Goal: Transaction & Acquisition: Purchase product/service

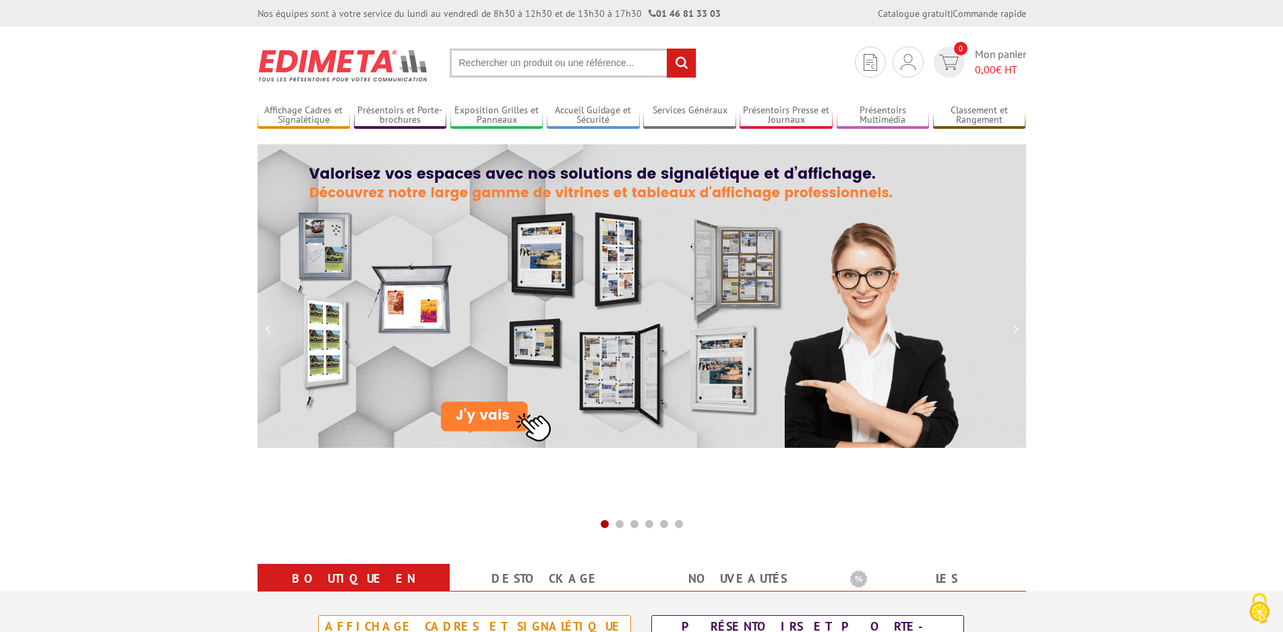
drag, startPoint x: 483, startPoint y: 64, endPoint x: 493, endPoint y: 61, distance: 9.8
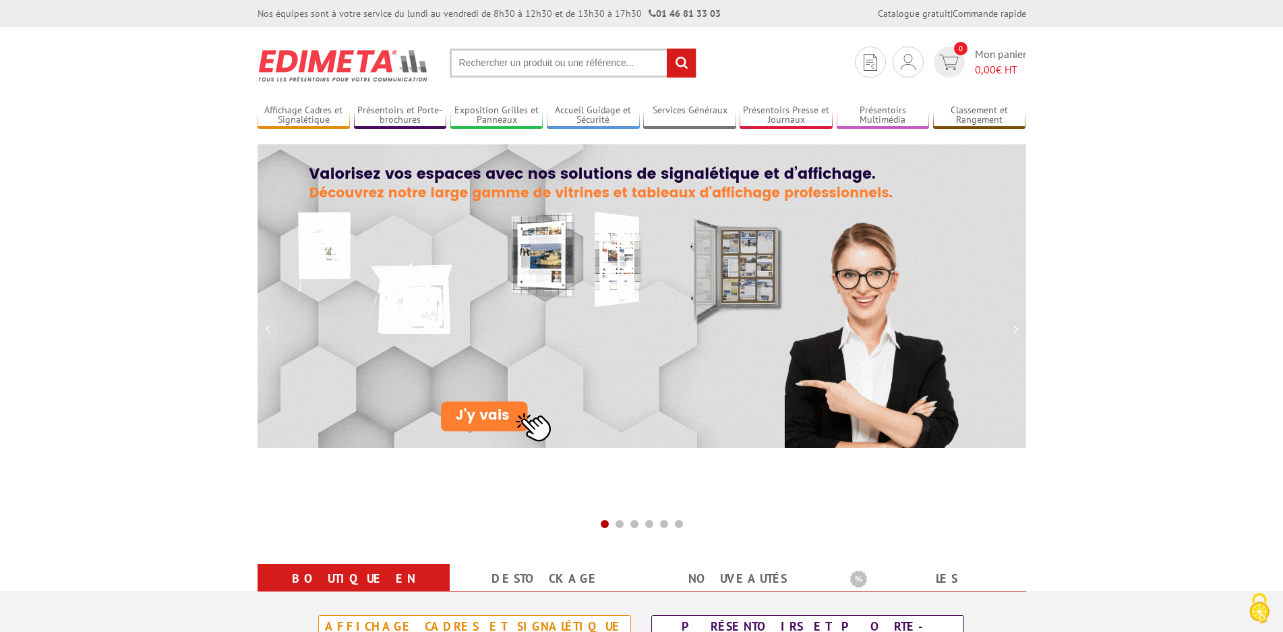
click at [482, 64] on input "text" at bounding box center [573, 63] width 247 height 29
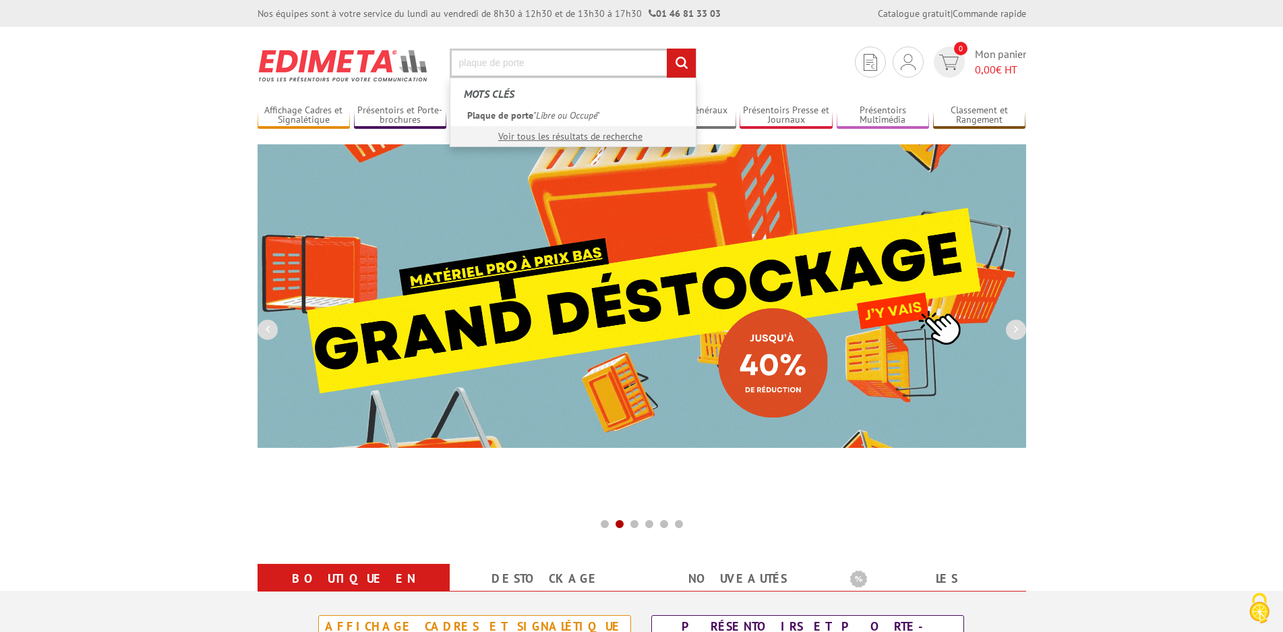
type input "plaque de porte"
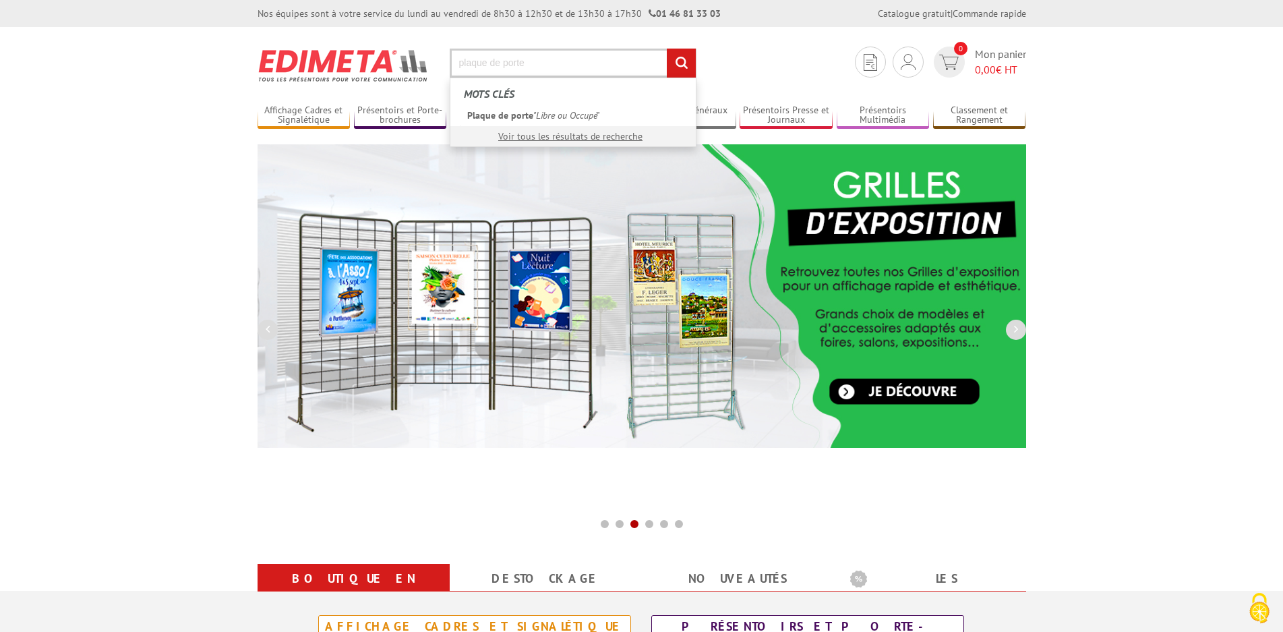
click at [675, 61] on input "rechercher" at bounding box center [681, 63] width 29 height 29
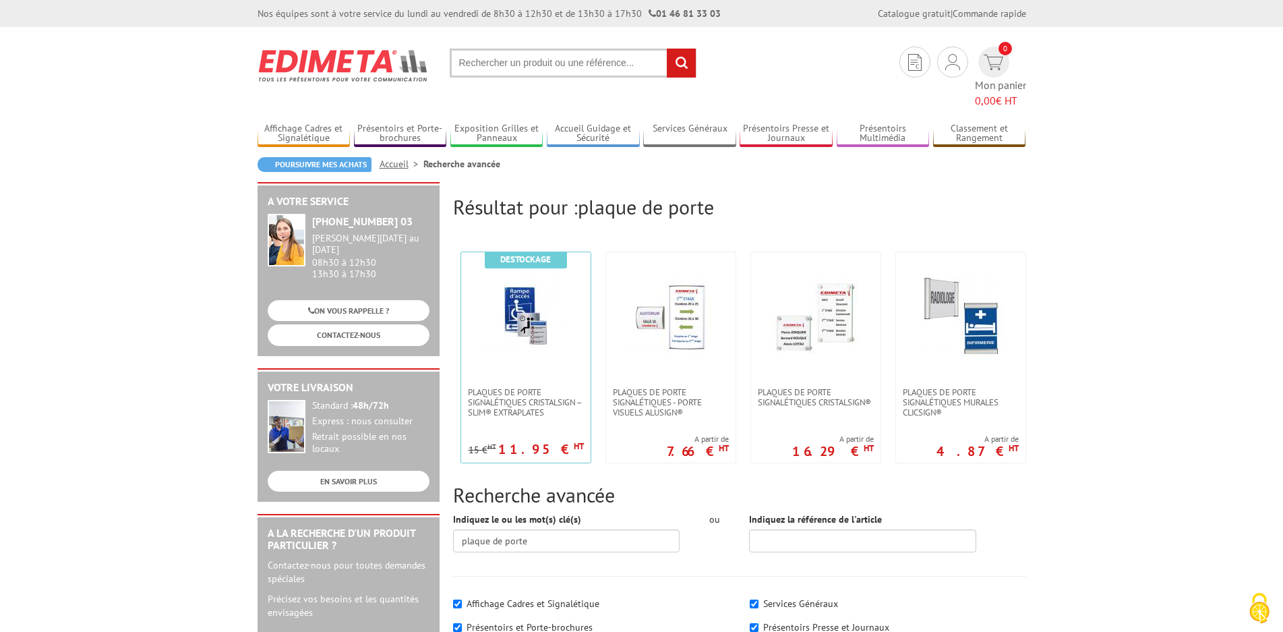
click at [485, 57] on input "text" at bounding box center [573, 63] width 247 height 29
type input "plaque WC"
click at [667, 49] on input "rechercher" at bounding box center [681, 63] width 29 height 29
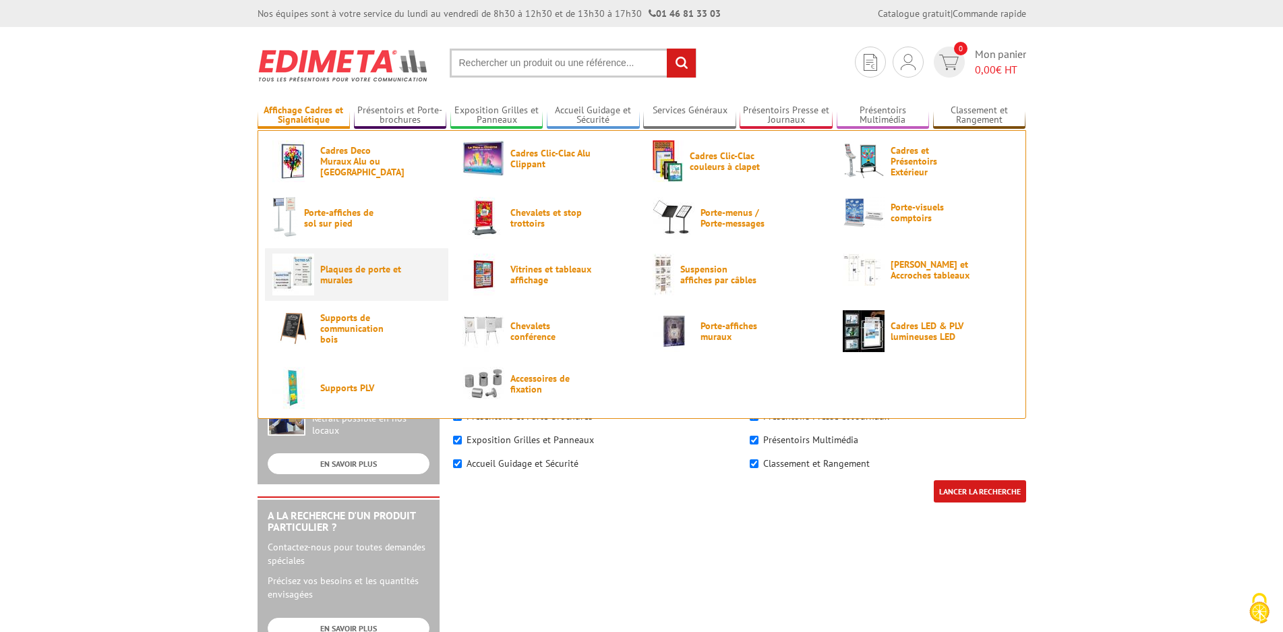
click at [334, 274] on span "Plaques de porte et murales" at bounding box center [360, 275] width 81 height 22
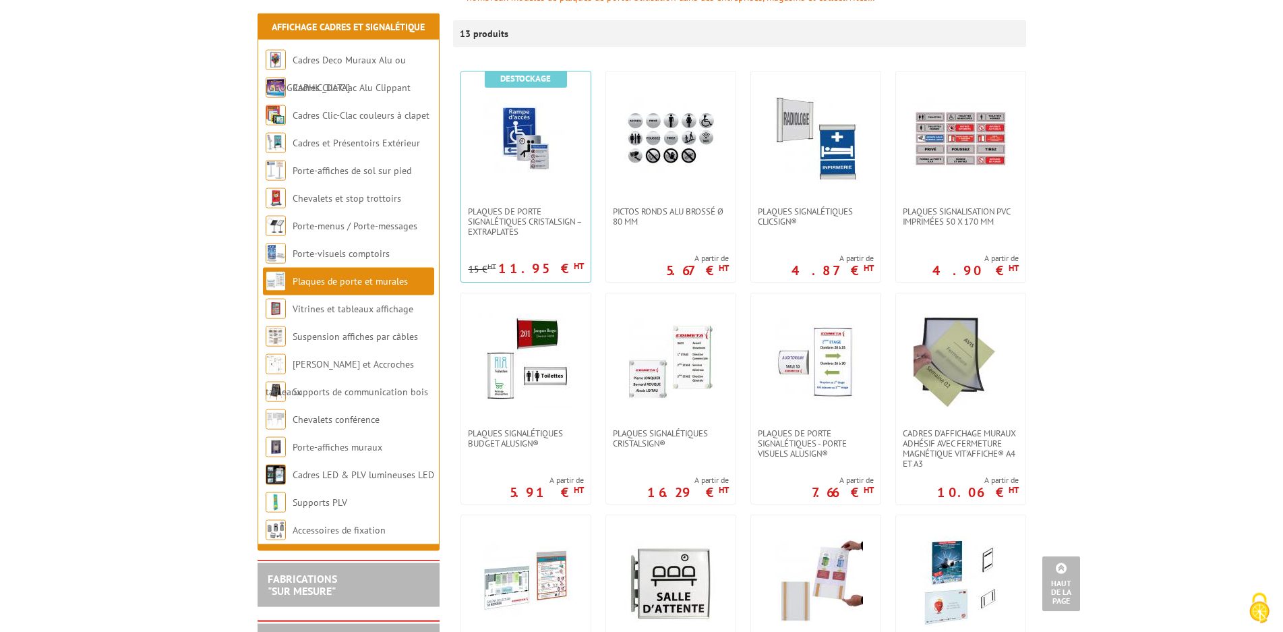
scroll to position [206, 0]
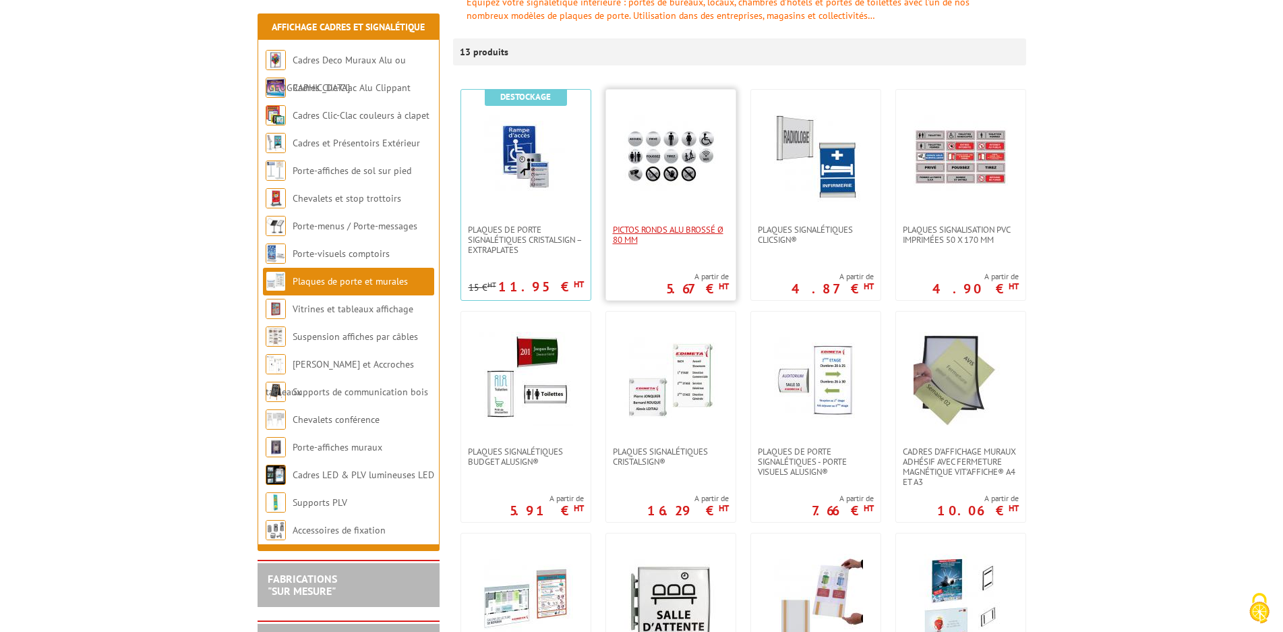
click at [667, 224] on span "Pictos ronds alu brossé Ø 80 mm" at bounding box center [671, 234] width 116 height 20
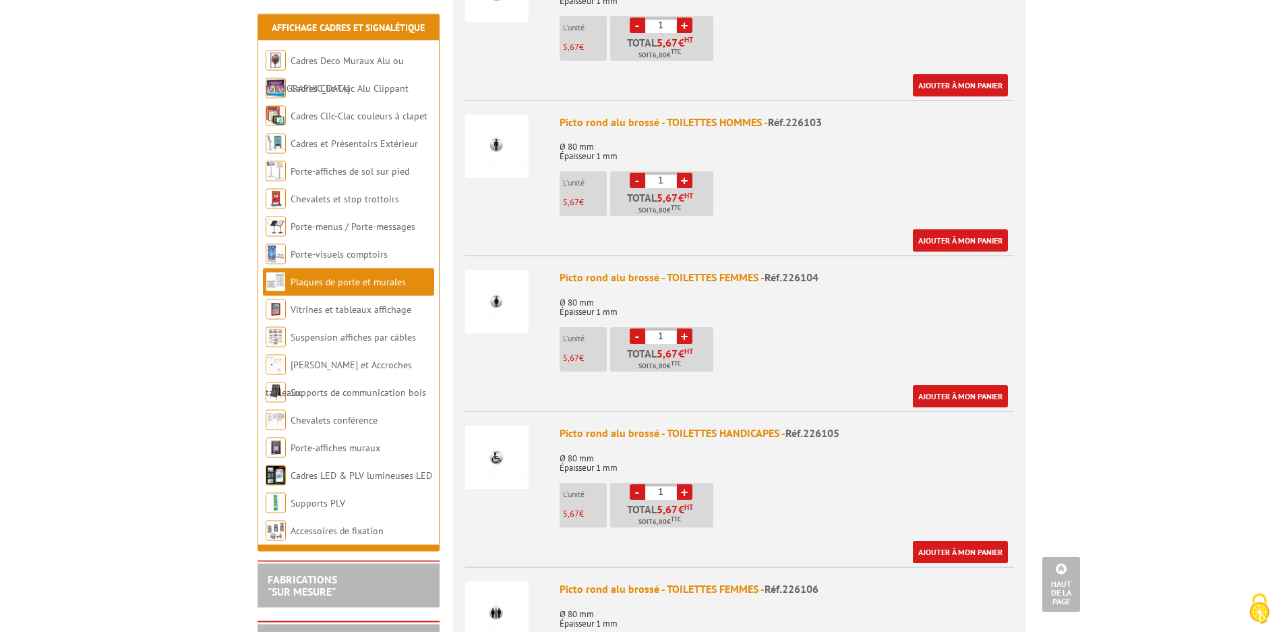
scroll to position [825, 0]
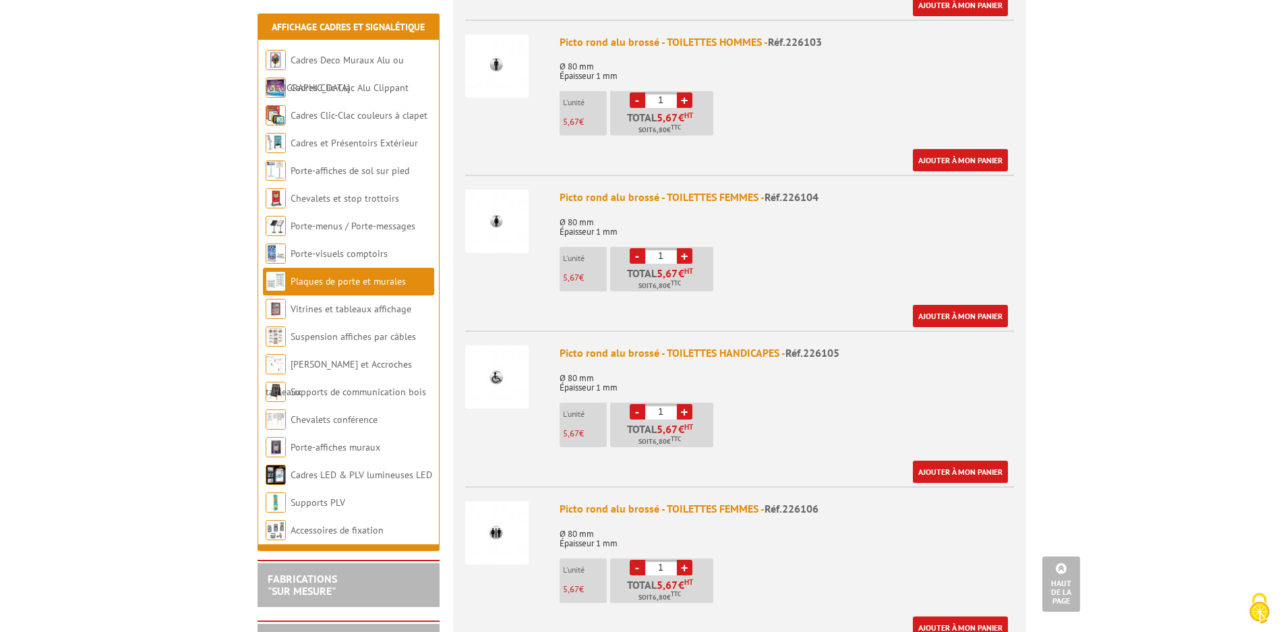
click at [683, 410] on link "+" at bounding box center [685, 412] width 16 height 16
type input "4"
click at [684, 99] on link "+" at bounding box center [685, 100] width 16 height 16
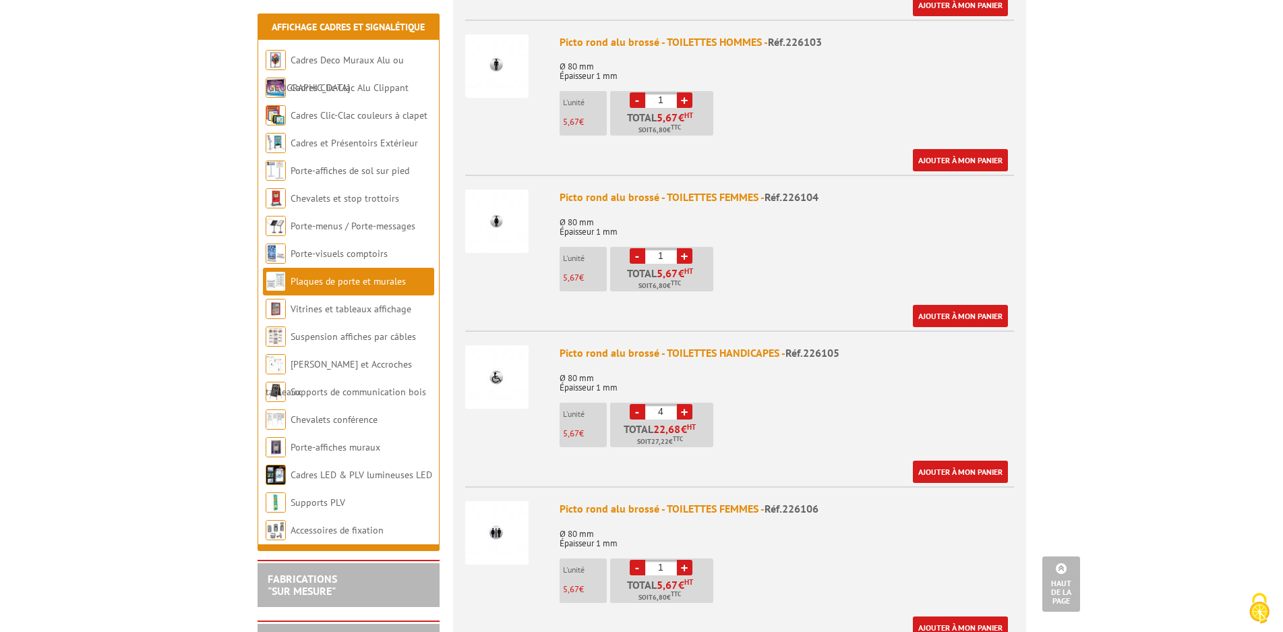
type input "2"
click at [958, 158] on link "Ajouter à mon panier" at bounding box center [960, 160] width 95 height 22
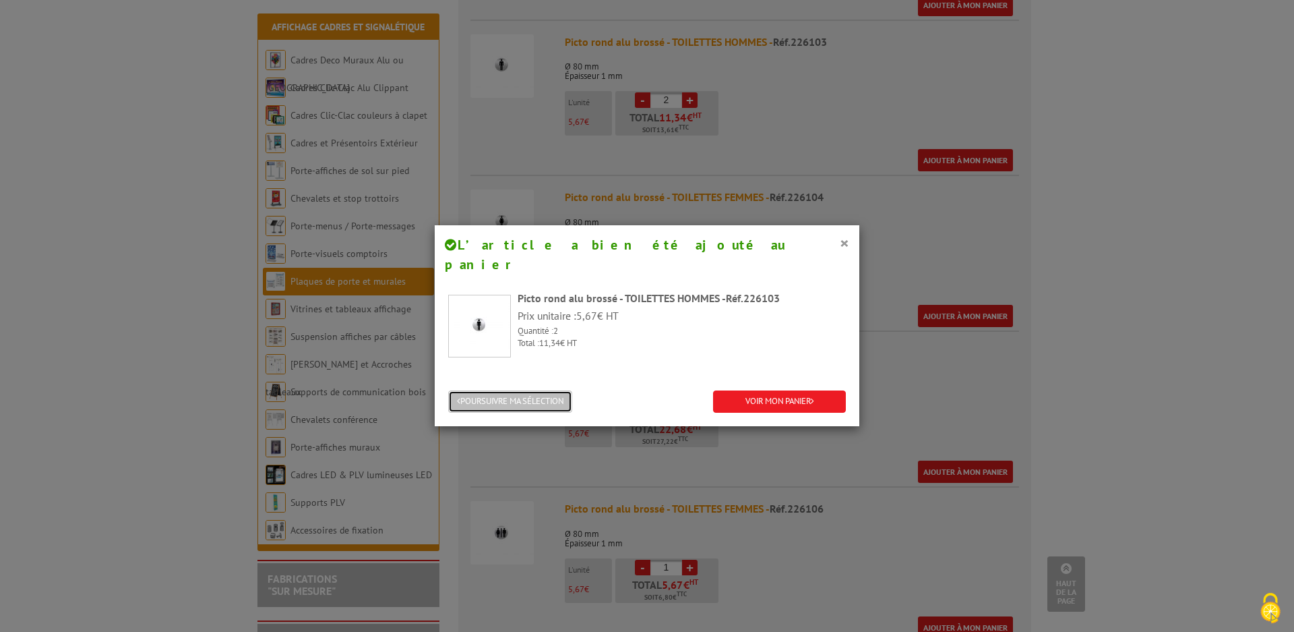
click at [491, 390] on button "POURSUIVRE MA SÉLECTION" at bounding box center [510, 401] width 124 height 22
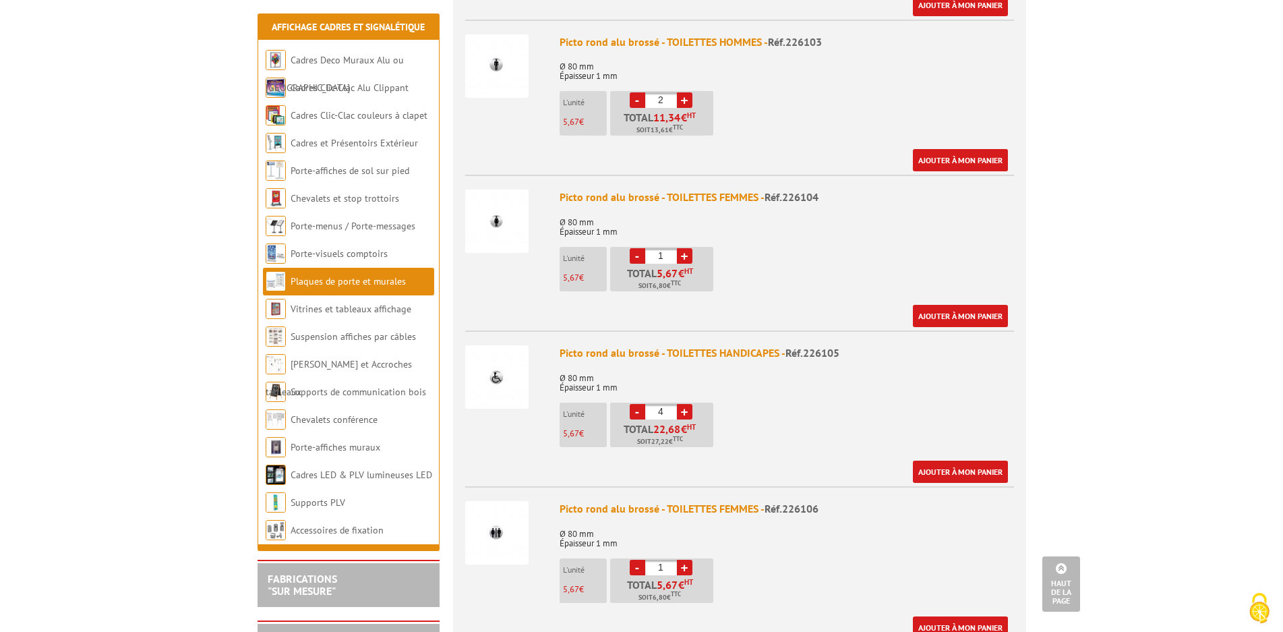
click at [681, 253] on link "+" at bounding box center [685, 256] width 16 height 16
type input "2"
click at [961, 313] on link "Ajouter à mon panier" at bounding box center [960, 316] width 95 height 22
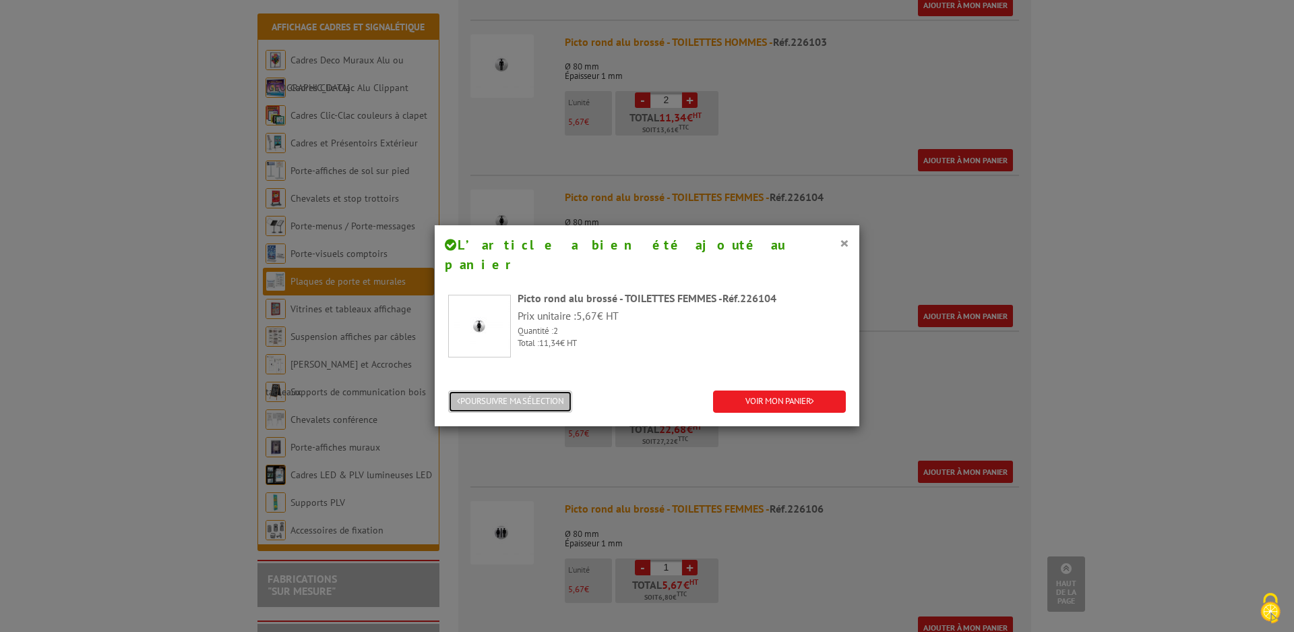
click at [551, 392] on button "POURSUIVRE MA SÉLECTION" at bounding box center [510, 401] width 124 height 22
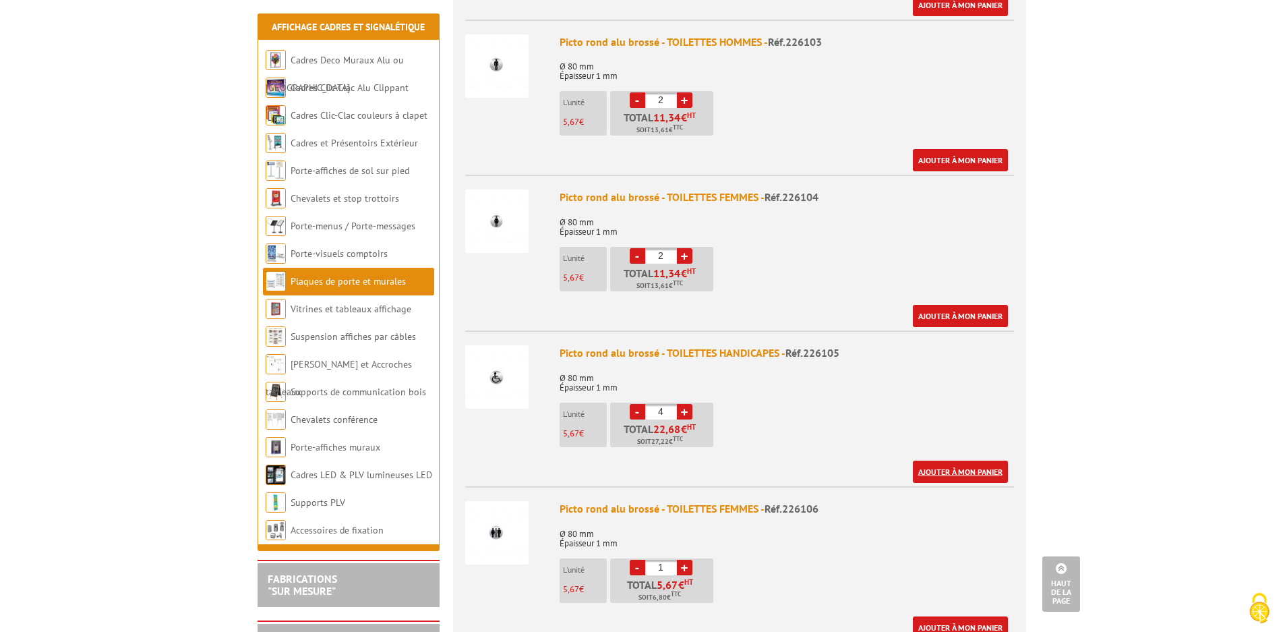
click at [944, 466] on link "Ajouter à mon panier" at bounding box center [960, 471] width 95 height 22
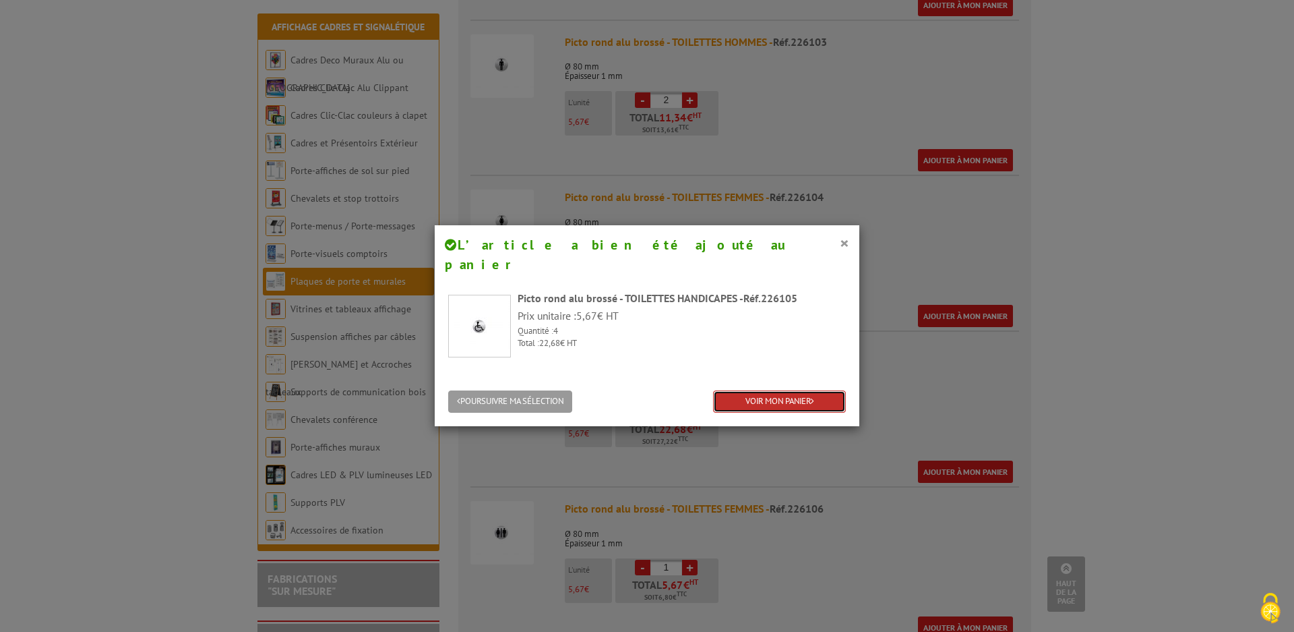
click at [776, 390] on link "VOIR MON PANIER" at bounding box center [779, 401] width 133 height 22
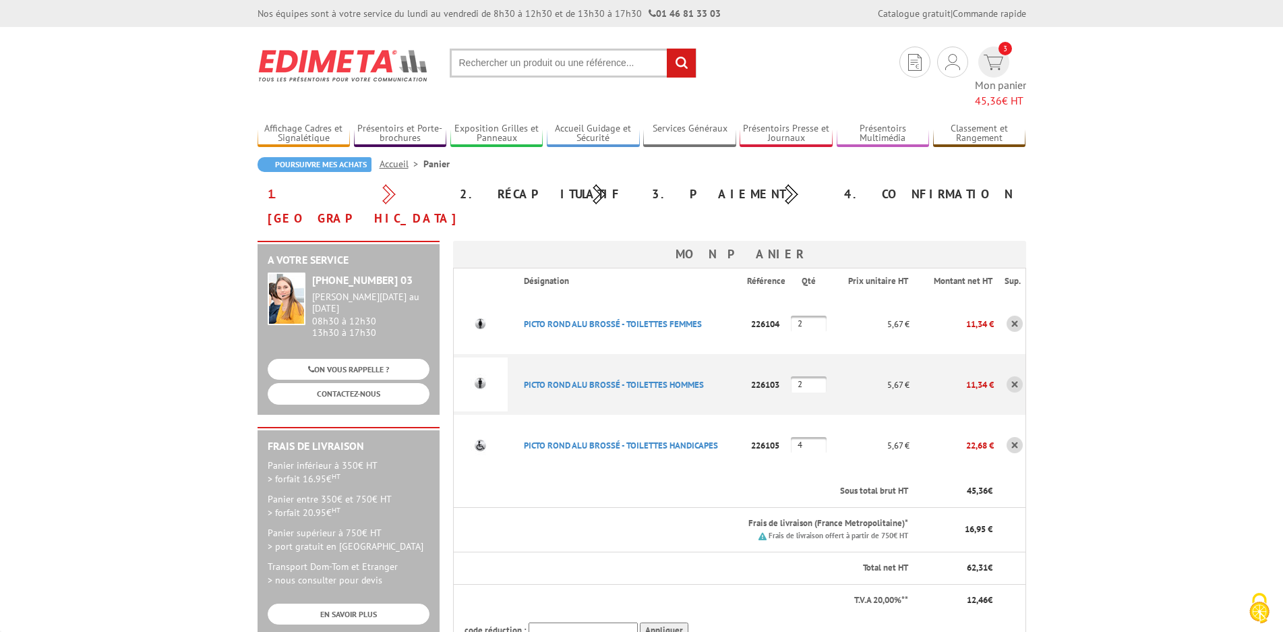
type input "[PERSON_NAME][EMAIL_ADDRESS][DOMAIN_NAME]"
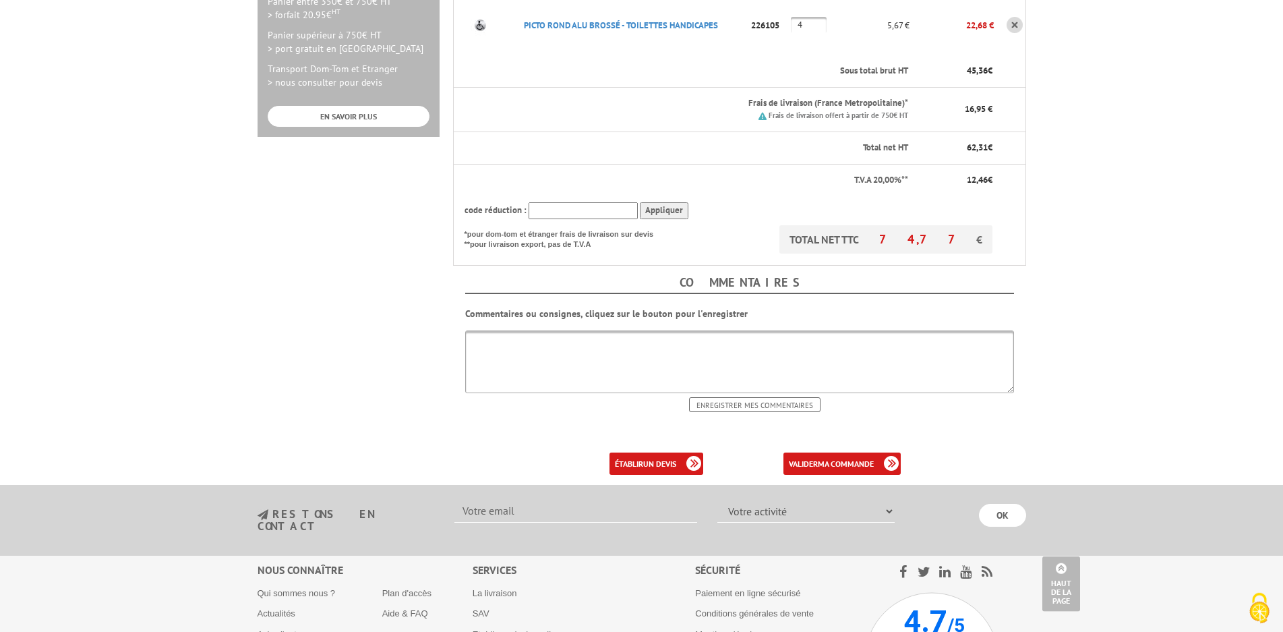
scroll to position [481, 0]
click at [843, 457] on b "ma commande" at bounding box center [846, 462] width 56 height 10
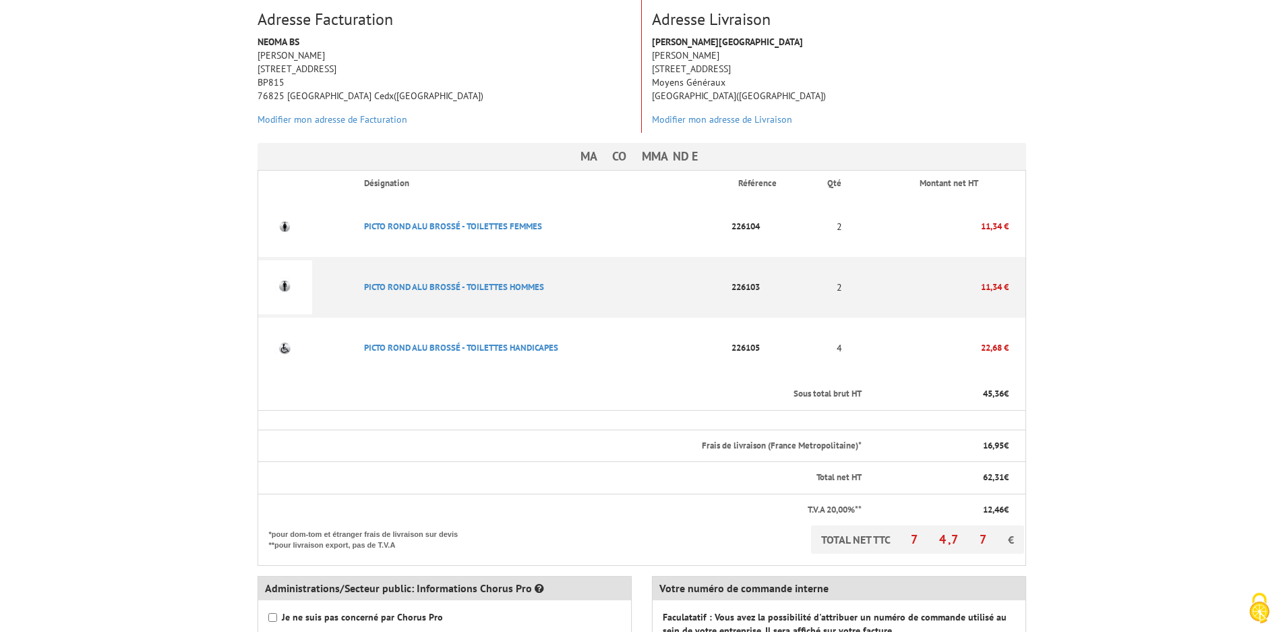
scroll to position [344, 0]
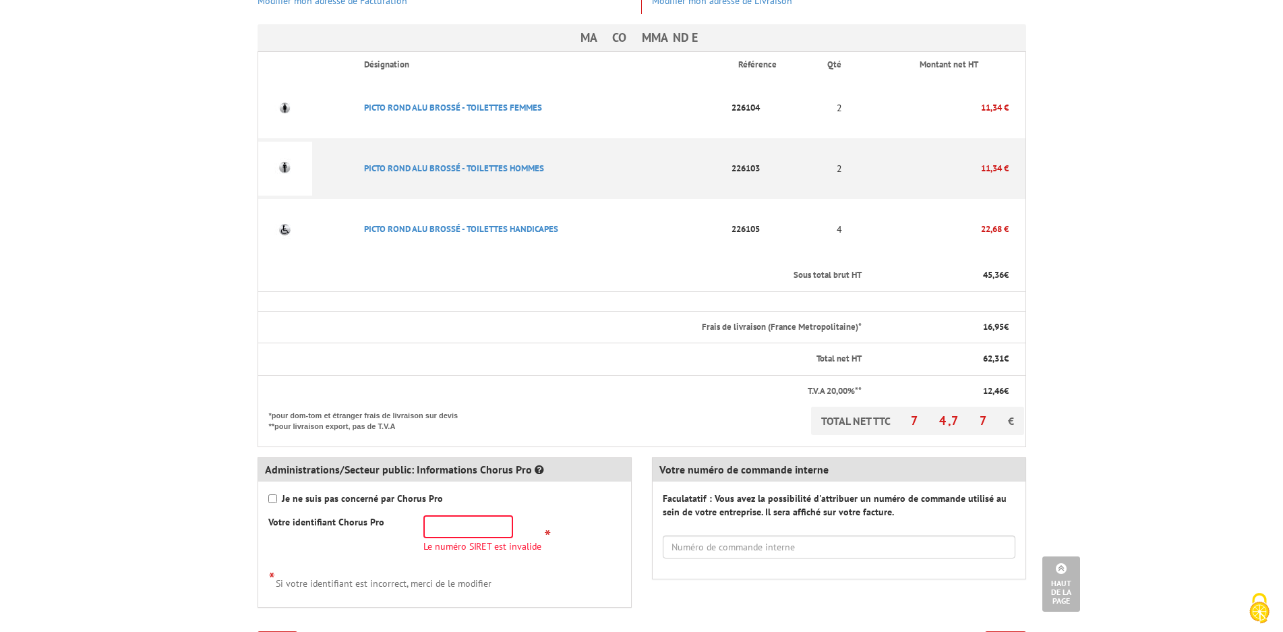
click at [393, 492] on strong "Je ne suis pas concerné par Chorus Pro" at bounding box center [362, 498] width 161 height 12
click at [277, 494] on input "Je ne suis pas concerné par Chorus Pro" at bounding box center [272, 498] width 9 height 9
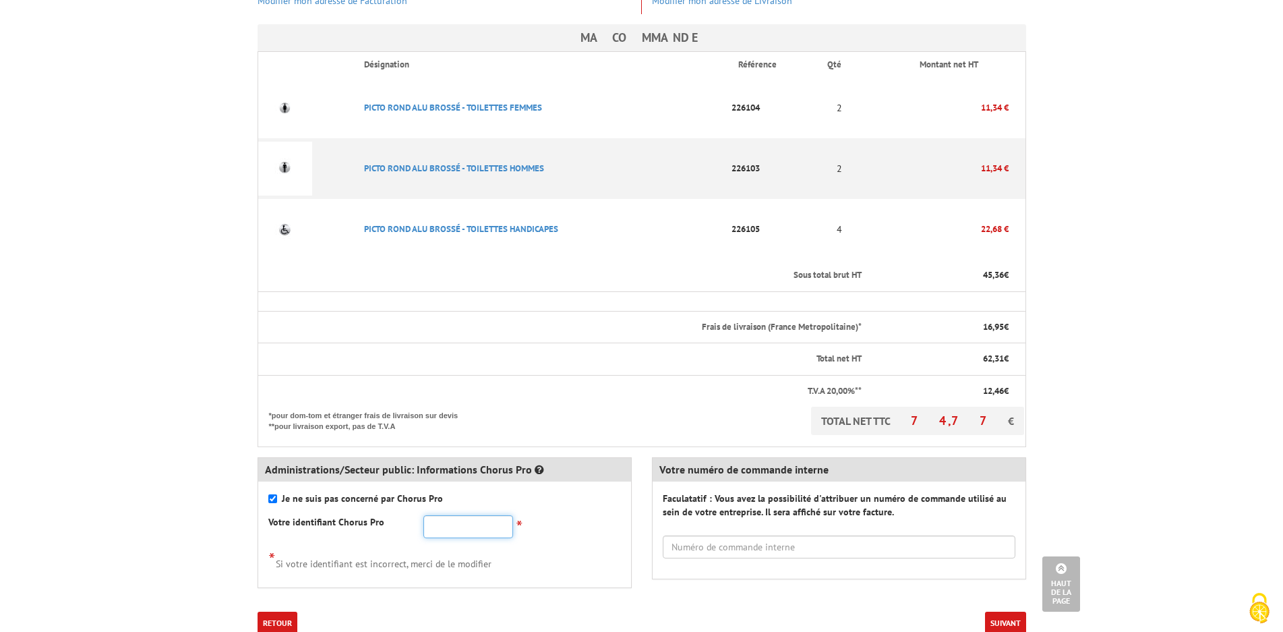
click at [437, 515] on input "text" at bounding box center [468, 526] width 90 height 23
checkbox input "false"
type input "205-00055"
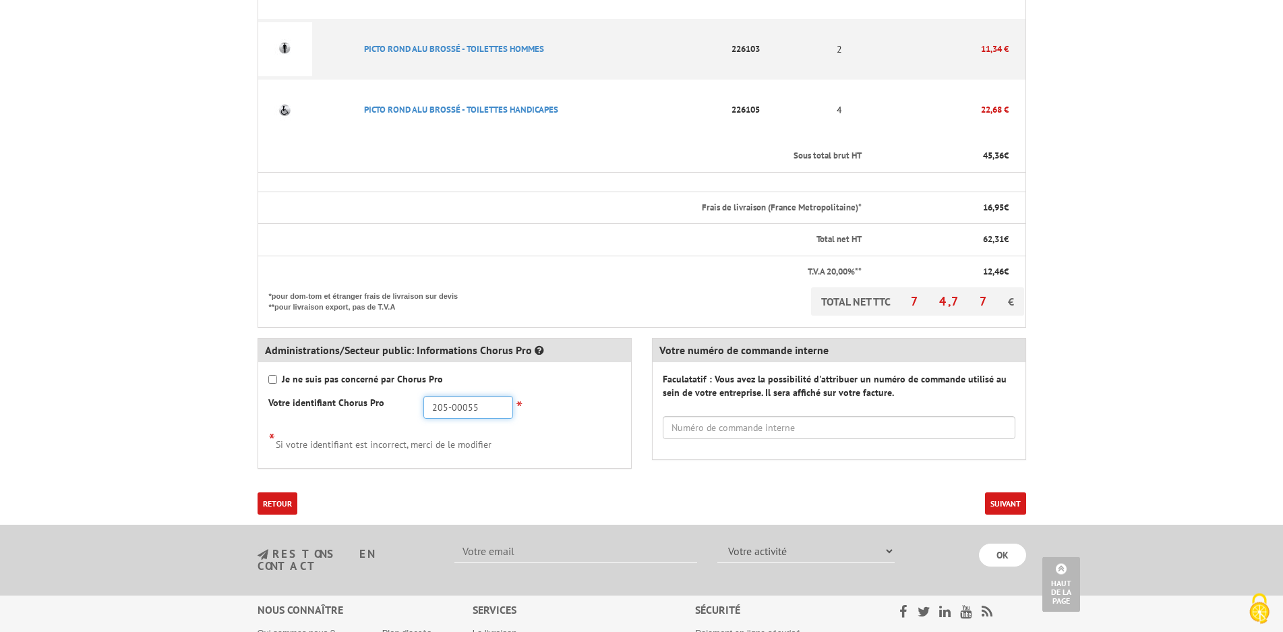
scroll to position [481, 0]
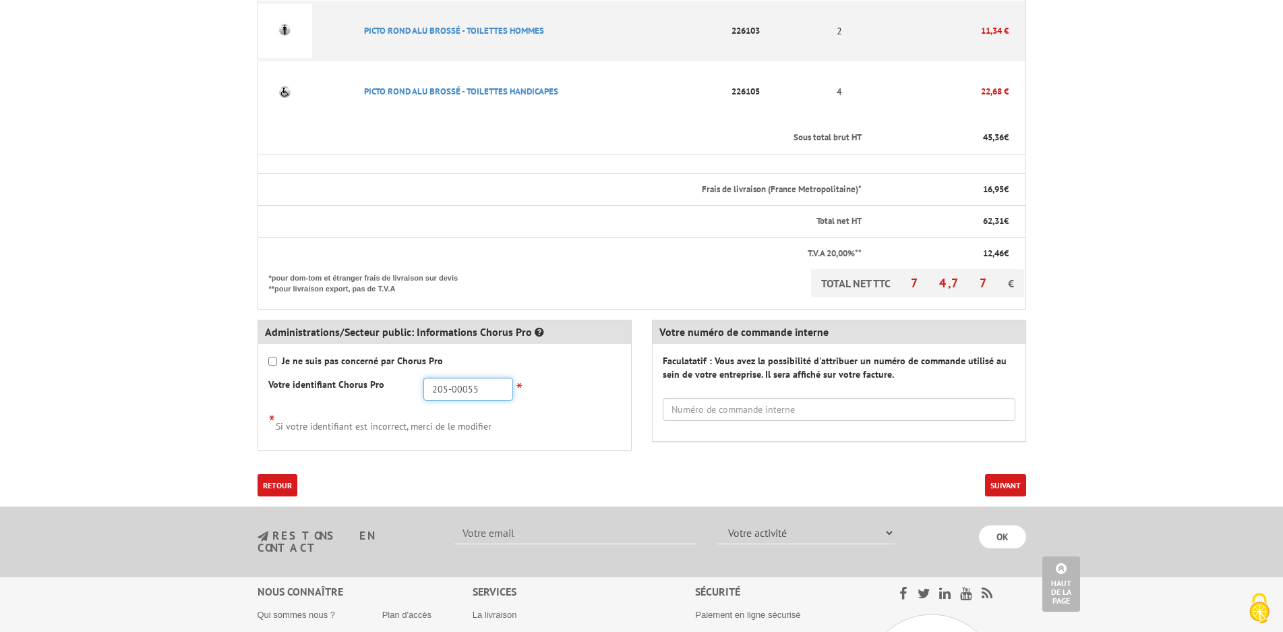
drag, startPoint x: 494, startPoint y: 361, endPoint x: 386, endPoint y: 371, distance: 108.3
click at [423, 377] on input "205-00055" at bounding box center [468, 388] width 90 height 23
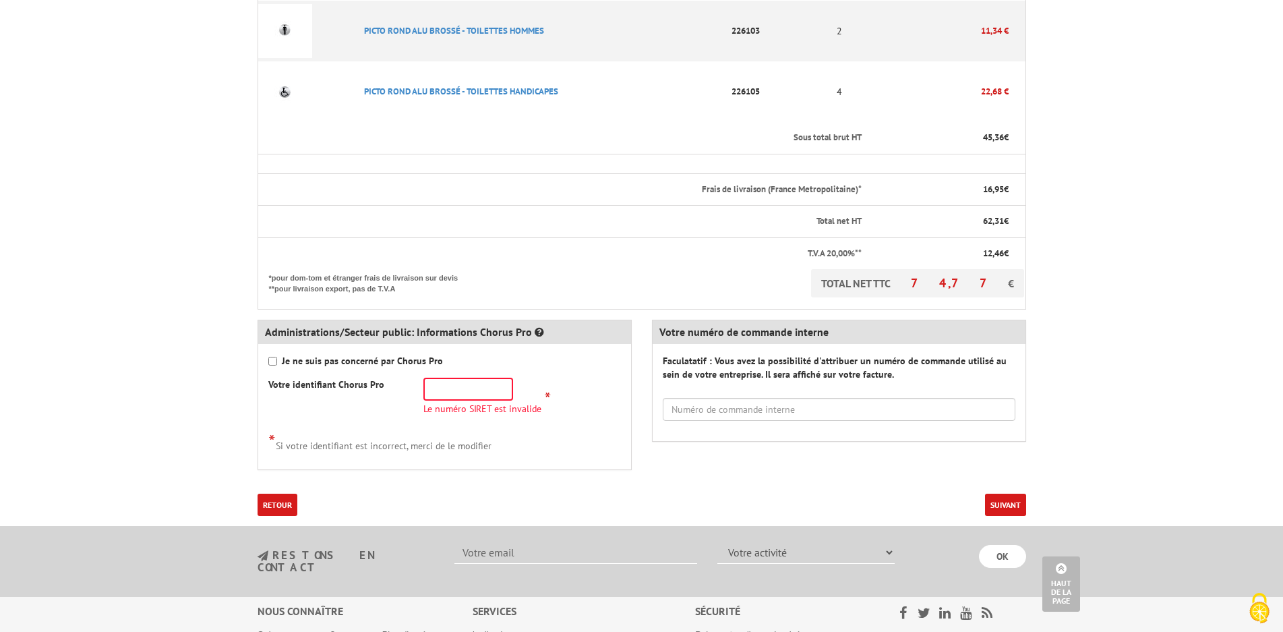
click at [310, 355] on strong "Je ne suis pas concerné par Chorus Pro" at bounding box center [362, 361] width 161 height 12
click at [277, 357] on input "Je ne suis pas concerné par Chorus Pro" at bounding box center [272, 361] width 9 height 9
checkbox input "true"
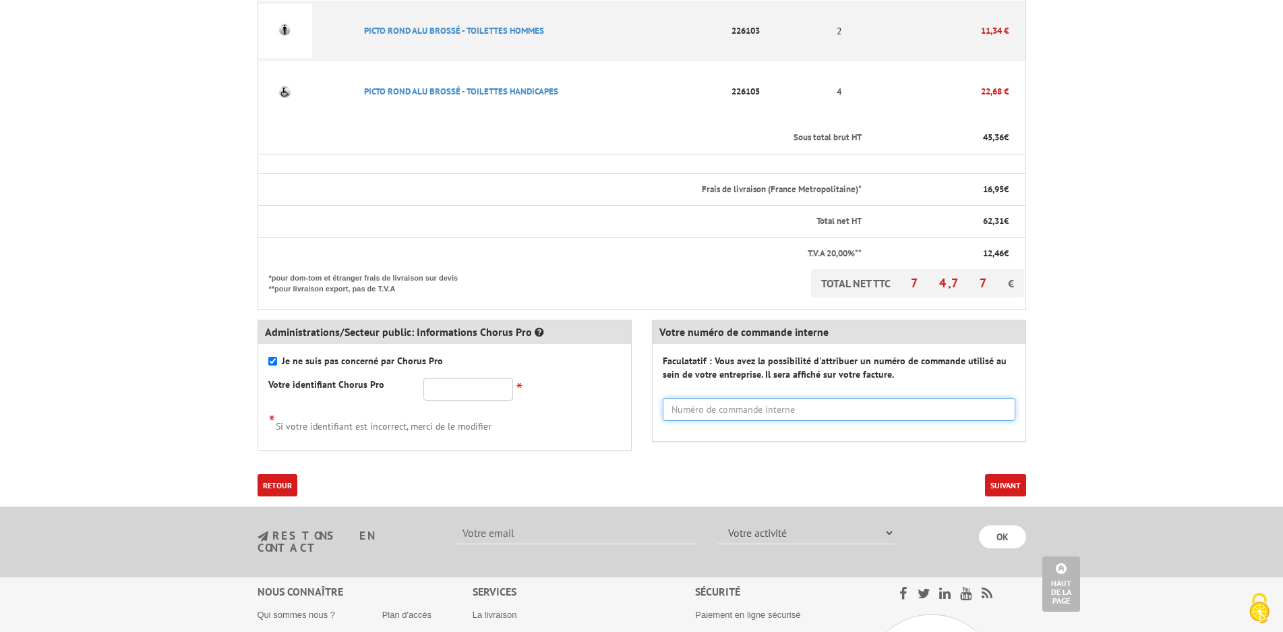
click at [763, 398] on input "text" at bounding box center [839, 409] width 353 height 23
paste input "205-00055"
type input "205-00055"
click at [1006, 474] on button "Suivant" at bounding box center [1005, 485] width 41 height 22
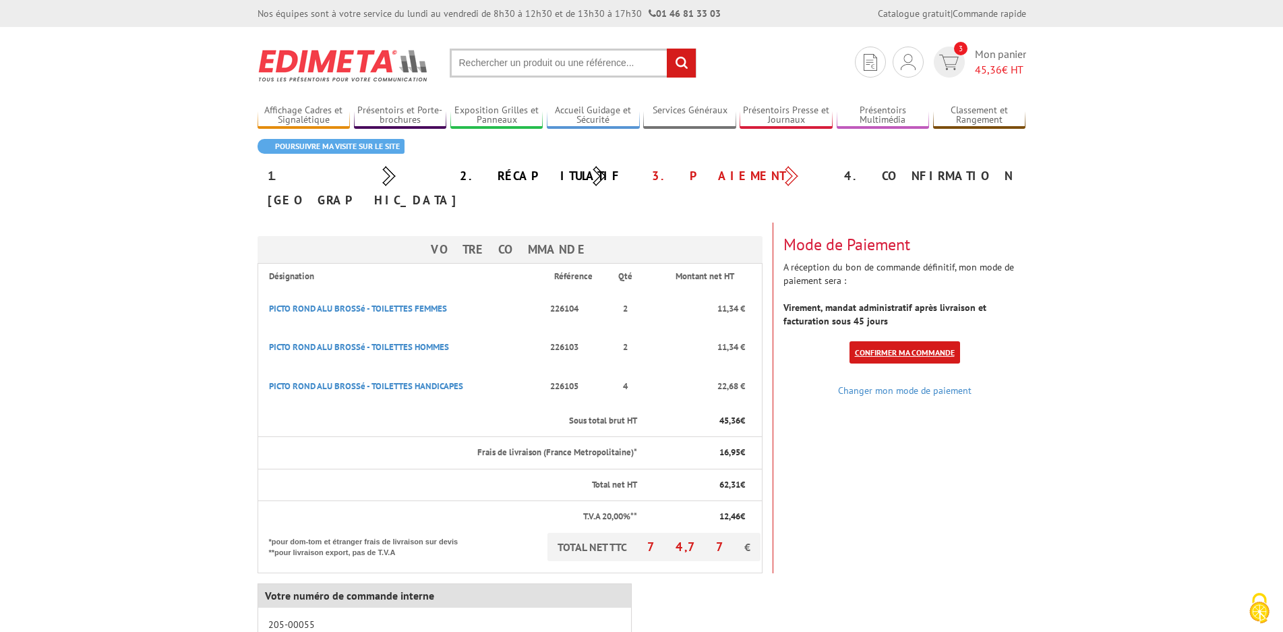
click at [869, 341] on link "Confirmer ma commande" at bounding box center [904, 352] width 111 height 22
